Goal: Information Seeking & Learning: Learn about a topic

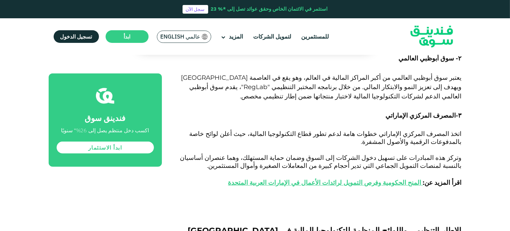
scroll to position [760, 0]
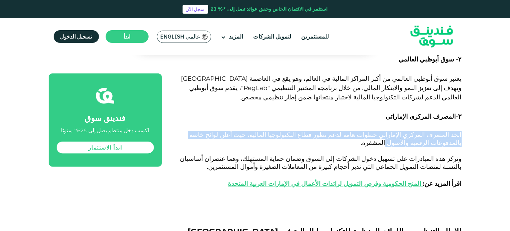
drag, startPoint x: 507, startPoint y: 88, endPoint x: 507, endPoint y: 95, distance: 6.7
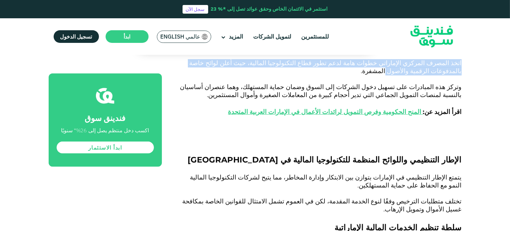
scroll to position [841, 0]
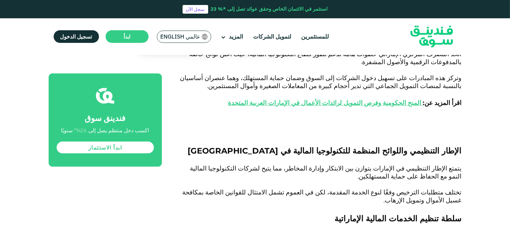
click at [396, 157] on p at bounding box center [319, 161] width 285 height 8
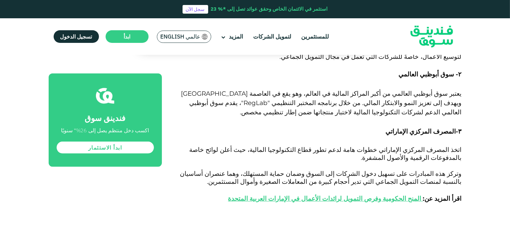
scroll to position [736, 0]
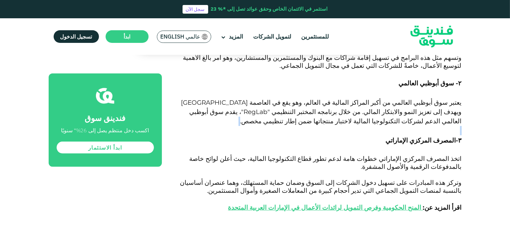
drag, startPoint x: 509, startPoint y: 85, endPoint x: 507, endPoint y: 92, distance: 7.3
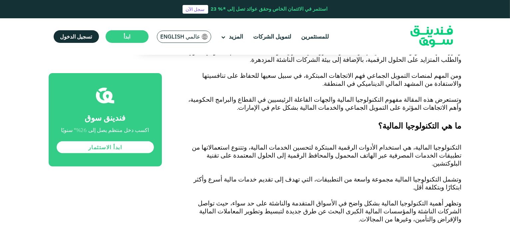
scroll to position [352, 0]
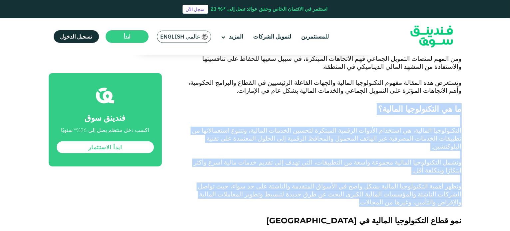
drag, startPoint x: 464, startPoint y: 108, endPoint x: 249, endPoint y: 181, distance: 226.9
copy div "ما هي التكنولوجيا المالية؟ التكنولوجيا المالية، هي استخدام الأدوات الرقمية المب…"
click at [409, 129] on span "التكنولوجيا المالية، هي استخدام الأدوات الرقمية المبتكرة لتحسين الخدمات المالية…" at bounding box center [326, 139] width 269 height 24
drag, startPoint x: 461, startPoint y: 129, endPoint x: 267, endPoint y: 186, distance: 202.3
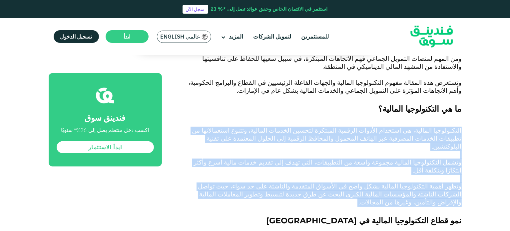
copy div "التكنولوجيا المالية، هي استخدام الأدوات الرقمية المبتكرة لتحسين الخدمات المالية…"
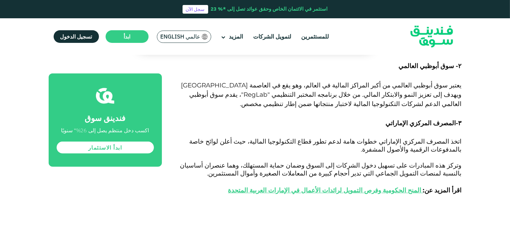
scroll to position [798, 0]
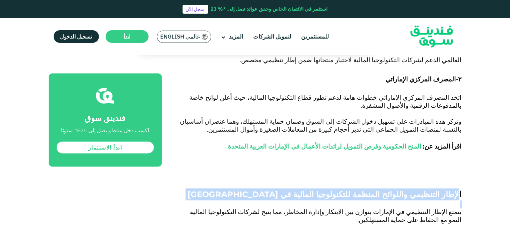
drag, startPoint x: 460, startPoint y: 147, endPoint x: 358, endPoint y: 154, distance: 102.1
click at [379, 190] on span "اللوائح المنظمة للتكنولوجيا المالية في الإمارات" at bounding box center [296, 195] width 216 height 10
click at [425, 190] on span "الإطار التنظيمي و" at bounding box center [432, 195] width 58 height 10
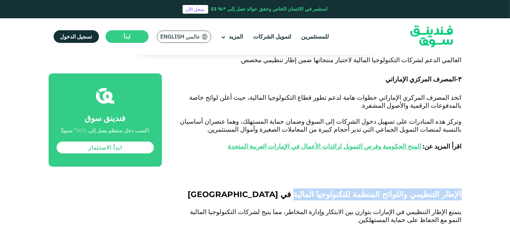
drag, startPoint x: 464, startPoint y: 148, endPoint x: 326, endPoint y: 148, distance: 138.8
copy span "الإطار التنظيمي و اللوائح المنظمة للتكنولوجيا المالية"
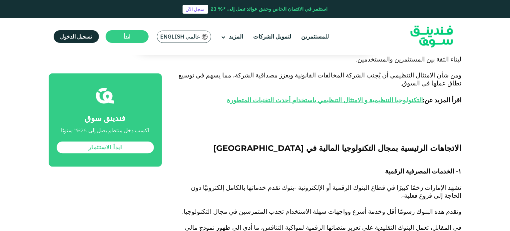
scroll to position [1110, 0]
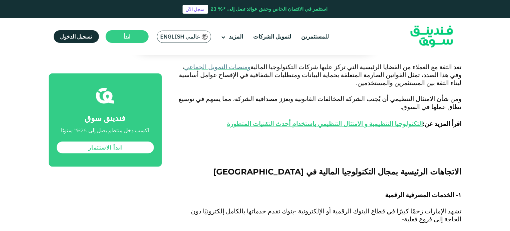
click at [354, 190] on h3 "۱- الخدمات المصرفية الرقمية" at bounding box center [319, 195] width 285 height 10
click at [358, 200] on p at bounding box center [319, 204] width 285 height 8
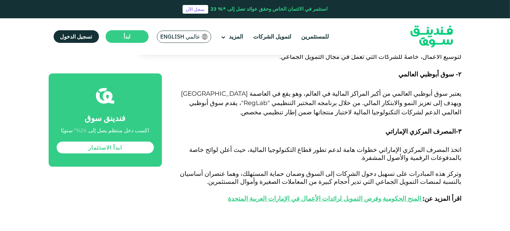
scroll to position [748, 0]
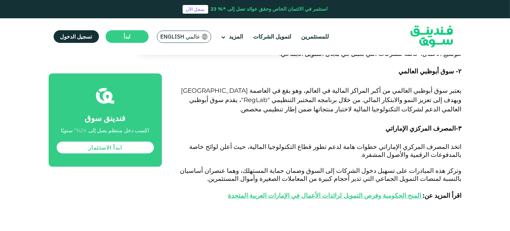
drag, startPoint x: 466, startPoint y: 197, endPoint x: 324, endPoint y: 200, distance: 142.2
copy span "الإطار التنظيمي و اللوائح المنظمة للتكنولوجيا المالية"
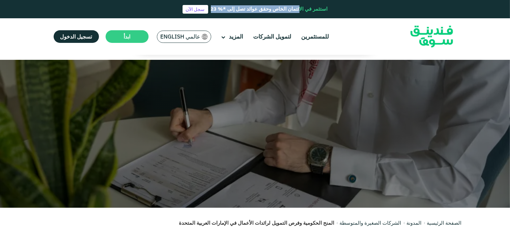
drag, startPoint x: 509, startPoint y: 13, endPoint x: 509, endPoint y: 22, distance: 9.0
click at [509, 22] on header "استثمر في الائتمان الخاص وحقق عوائد تصل إلى *% 23 سجل الآن للمستثمرين لتمويل ال…" at bounding box center [255, 27] width 510 height 55
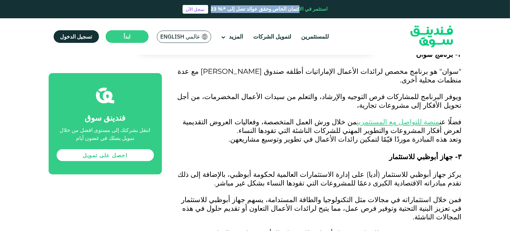
scroll to position [514, 0]
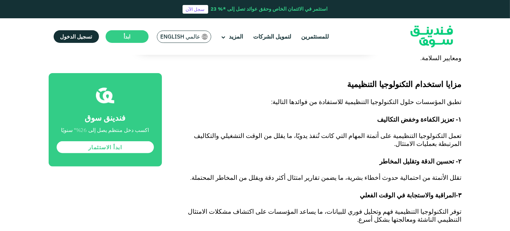
scroll to position [609, 0]
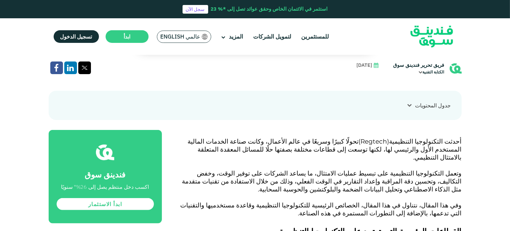
scroll to position [226, 0]
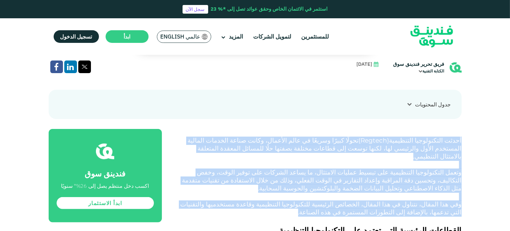
drag, startPoint x: 463, startPoint y: 140, endPoint x: 397, endPoint y: 203, distance: 91.1
copy div "أحدثت التكنولوجيا التنظيمية (Regtech) تحولًا كبيرًا وسريعًا في عالم الأعمال، وك…"
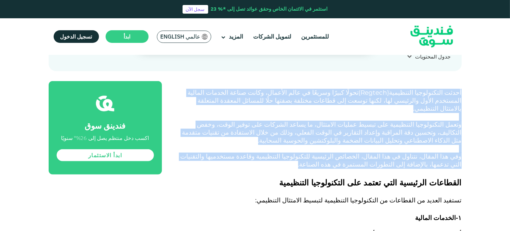
scroll to position [233, 0]
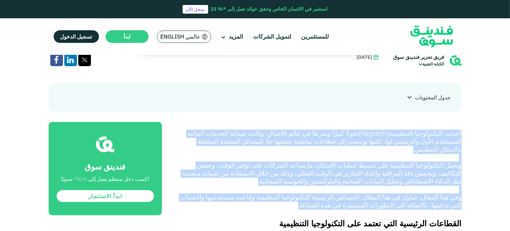
copy div "أحدثت التكنولوجيا التنظيمية (Regtech) تحولًا كبيرًا وسريعًا في عالم الأعمال، وك…"
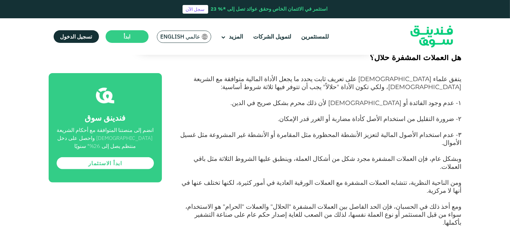
scroll to position [409, 0]
